Goal: Task Accomplishment & Management: Manage account settings

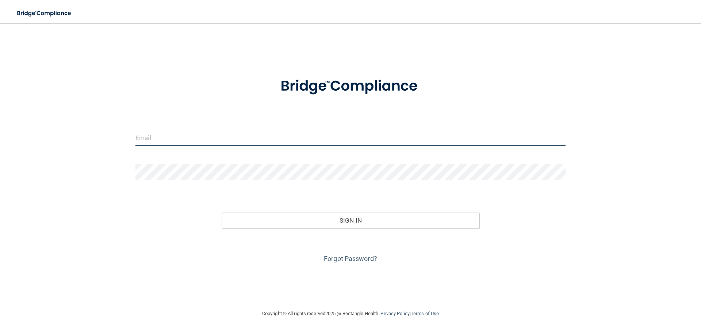
click at [173, 145] on input "email" at bounding box center [350, 137] width 430 height 16
type input "[EMAIL_ADDRESS][DOMAIN_NAME]"
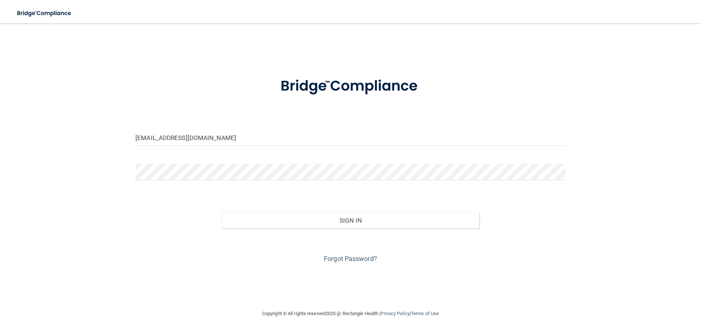
click at [160, 162] on form "[EMAIL_ADDRESS][DOMAIN_NAME] Invalid email/password. You don't have permission …" at bounding box center [350, 165] width 430 height 197
click at [222, 212] on button "Sign In" at bounding box center [351, 220] width 258 height 16
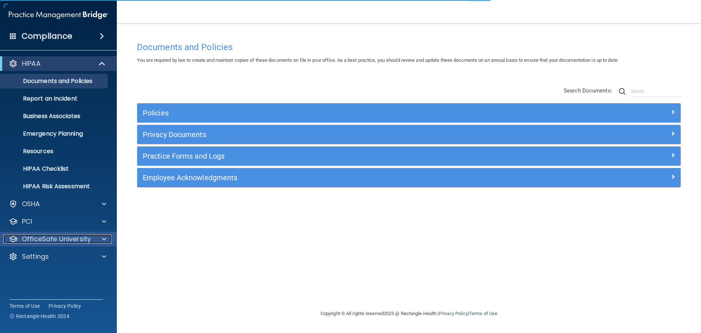
click at [61, 241] on p "OfficeSafe University" at bounding box center [56, 238] width 69 height 9
click at [53, 239] on p "OfficeSafe University" at bounding box center [56, 238] width 69 height 9
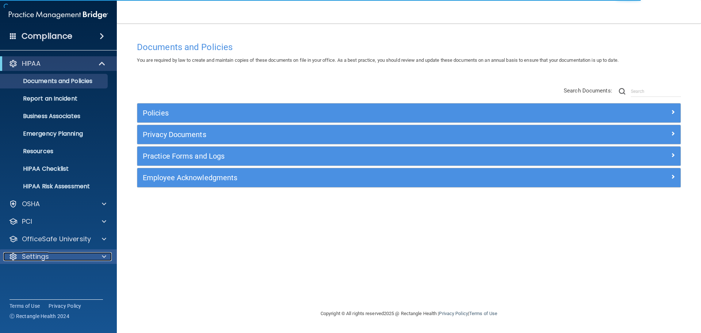
click at [59, 256] on div "Settings" at bounding box center [48, 256] width 91 height 9
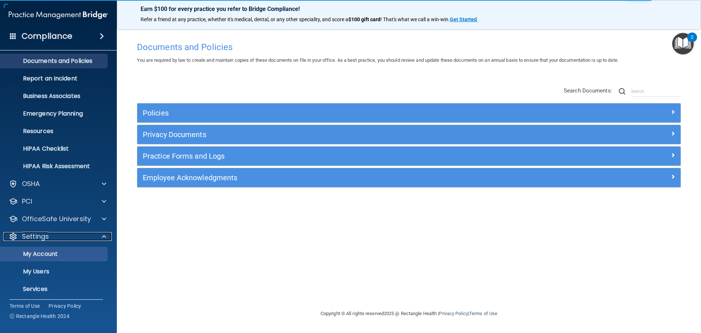
scroll to position [41, 0]
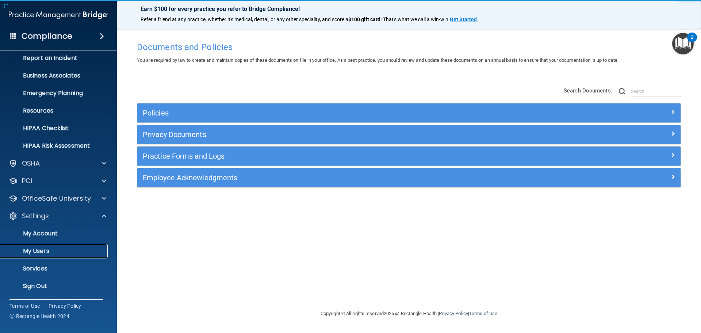
click at [59, 258] on link "My Users" at bounding box center [50, 250] width 115 height 15
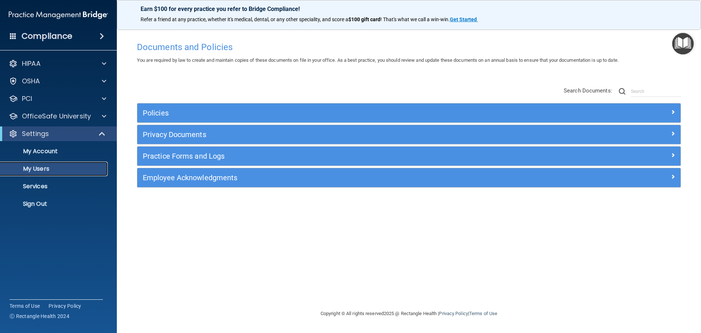
click at [30, 169] on p "My Users" at bounding box center [55, 168] width 100 height 7
select select "20"
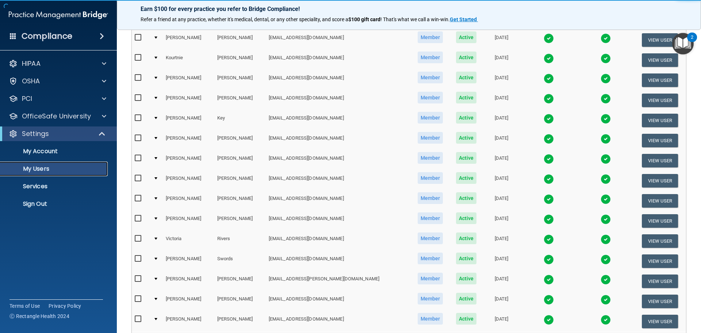
scroll to position [183, 0]
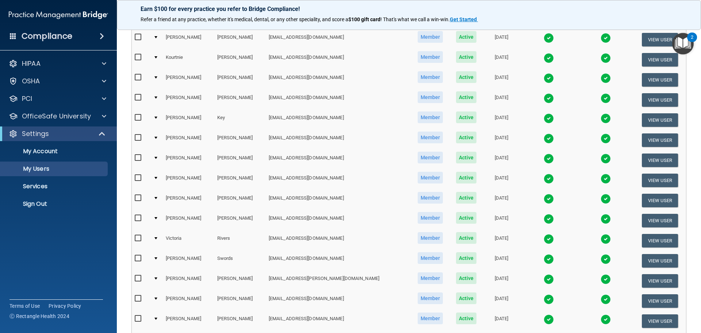
click at [172, 116] on td "[PERSON_NAME]" at bounding box center [188, 120] width 51 height 20
click at [157, 119] on td at bounding box center [156, 120] width 12 height 20
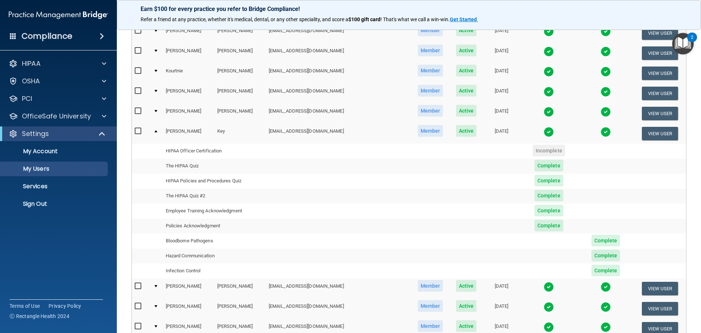
scroll to position [219, 0]
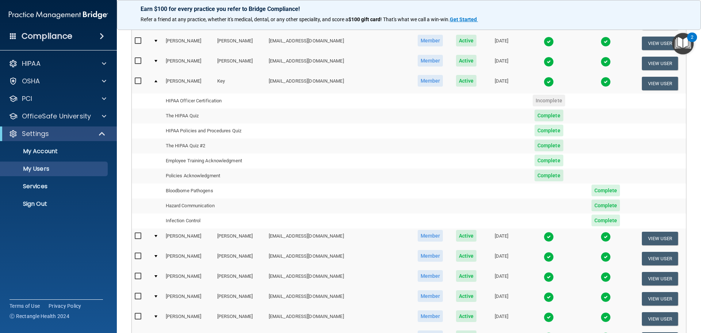
click at [183, 127] on td "HIPAA Policies and Procedures Quiz" at bounding box center [214, 130] width 103 height 15
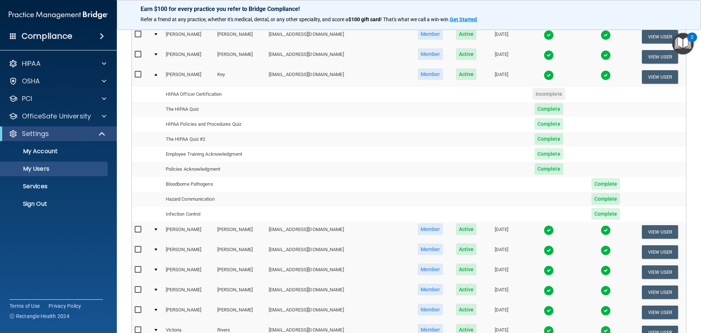
scroll to position [73, 0]
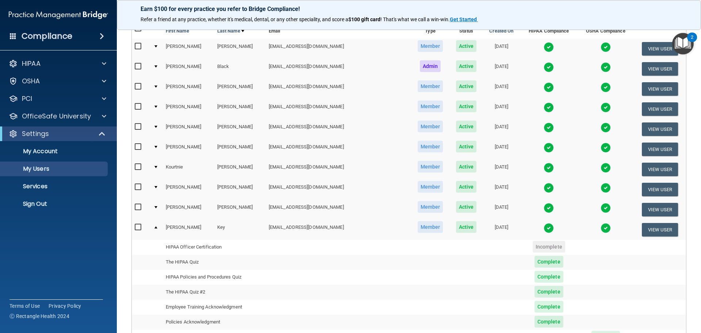
click at [156, 227] on div at bounding box center [155, 227] width 3 height 2
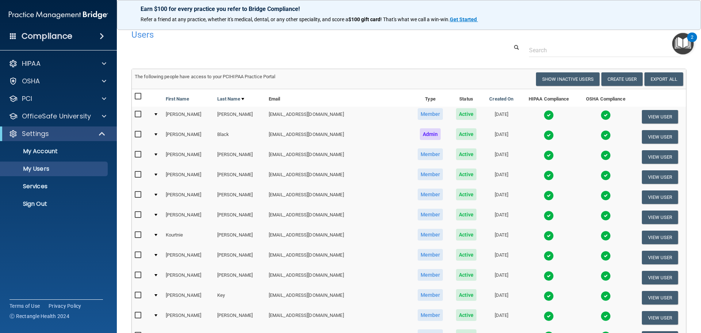
scroll to position [0, 0]
